Goal: Transaction & Acquisition: Purchase product/service

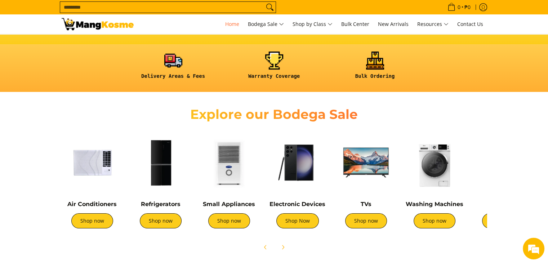
scroll to position [216, 0]
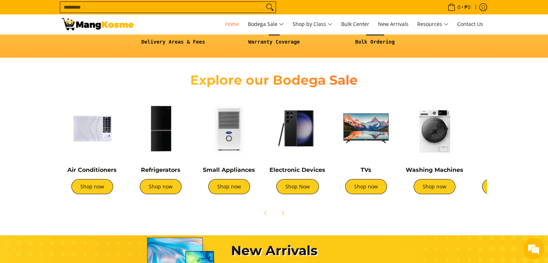
click at [357, 130] on img at bounding box center [365, 128] width 61 height 61
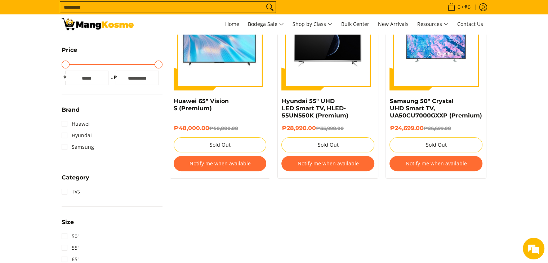
scroll to position [216, 0]
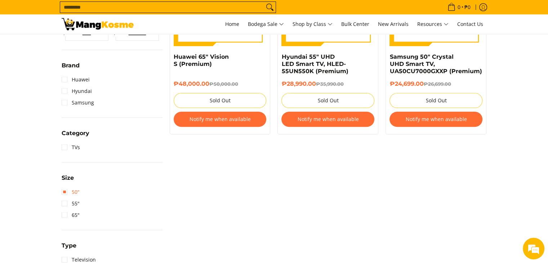
click at [65, 194] on link "50"" at bounding box center [71, 192] width 18 height 12
